Goal: Task Accomplishment & Management: Complete application form

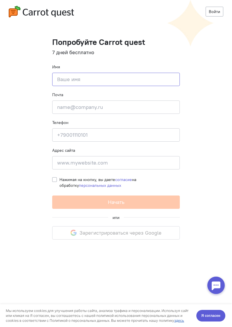
click at [61, 80] on input at bounding box center [115, 79] width 127 height 13
type input "[PERSON_NAME]"
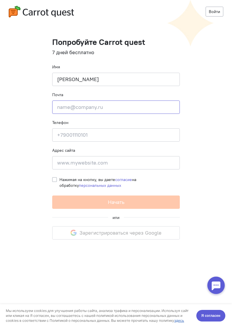
click at [61, 109] on input "email" at bounding box center [115, 106] width 127 height 13
type input "[EMAIL_ADDRESS][DOMAIN_NAME]"
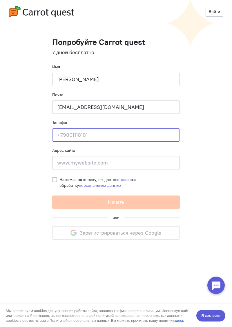
click at [65, 132] on input at bounding box center [115, 134] width 127 height 13
click at [223, 14] on link "Войти" at bounding box center [214, 12] width 18 height 10
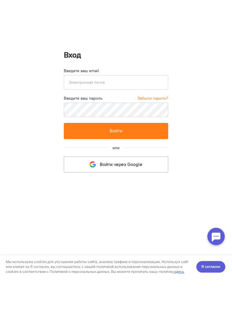
click at [84, 213] on link "Войти через Google" at bounding box center [116, 213] width 104 height 16
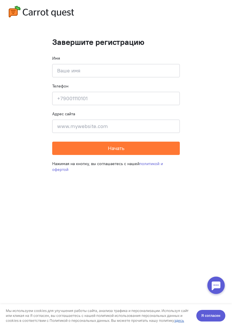
click at [224, 286] on div at bounding box center [215, 284] width 17 height 17
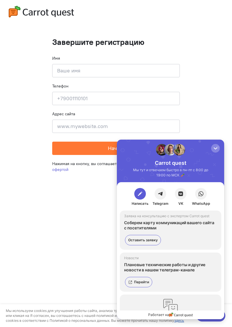
click at [46, 174] on cq-completion-registration "Завершите регистрацию Имя Введите своё имя Телефон Введите свой телефон Адрес с…" at bounding box center [116, 163] width 232 height 327
click at [49, 180] on cq-completion-registration "Завершите регистрацию Имя Введите своё имя Телефон Введите свой телефон Адрес с…" at bounding box center [116, 163] width 232 height 327
